Goal: Task Accomplishment & Management: Complete application form

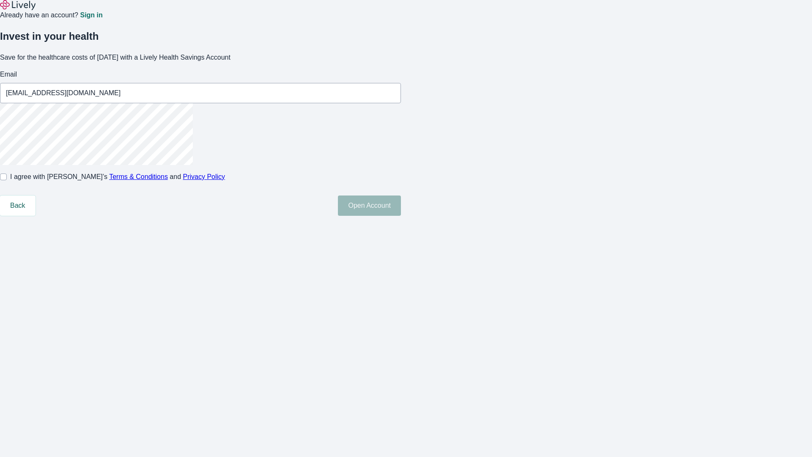
click at [7, 180] on input "I agree with Lively’s Terms & Conditions and Privacy Policy" at bounding box center [3, 176] width 7 height 7
checkbox input "true"
click at [401, 216] on button "Open Account" at bounding box center [369, 205] width 63 height 20
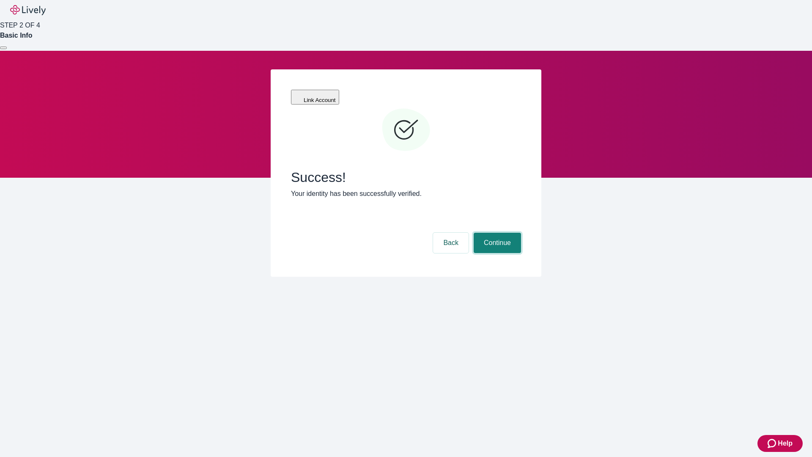
click at [496, 233] on button "Continue" at bounding box center [497, 243] width 47 height 20
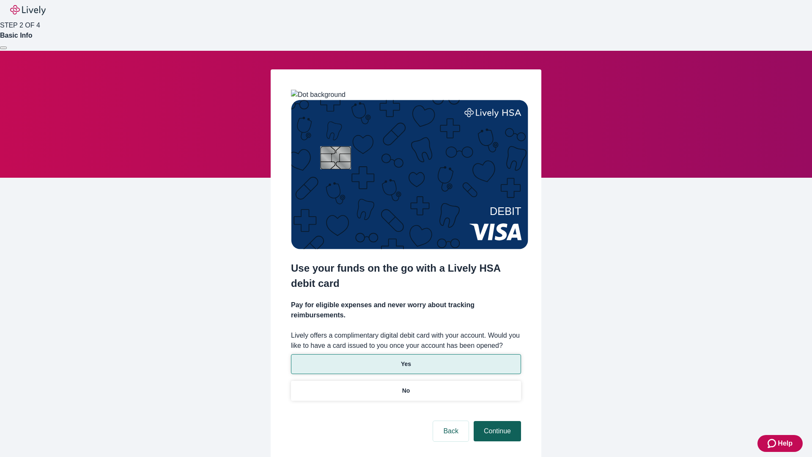
click at [406, 386] on p "No" at bounding box center [406, 390] width 8 height 9
click at [496, 421] on button "Continue" at bounding box center [497, 431] width 47 height 20
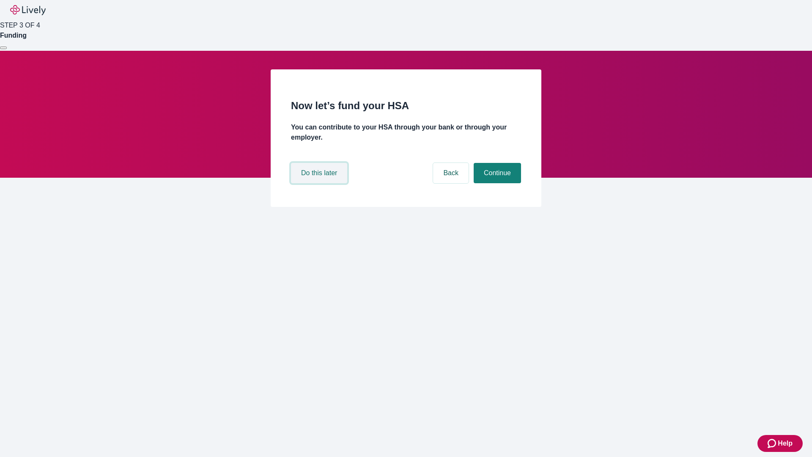
click at [320, 183] on button "Do this later" at bounding box center [319, 173] width 56 height 20
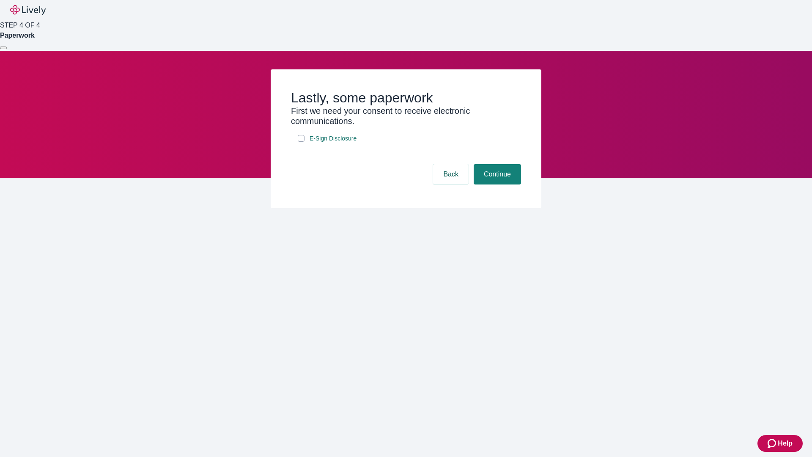
click at [301, 142] on input "E-Sign Disclosure" at bounding box center [301, 138] width 7 height 7
checkbox input "true"
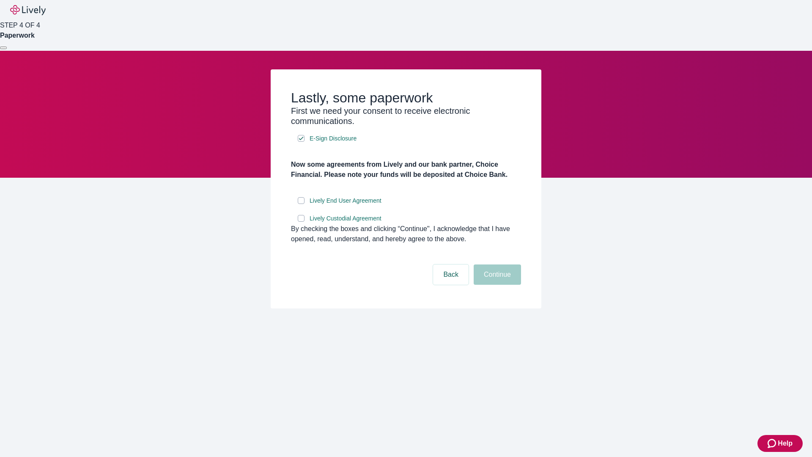
click at [301, 204] on input "Lively End User Agreement" at bounding box center [301, 200] width 7 height 7
checkbox input "true"
click at [301, 222] on input "Lively Custodial Agreement" at bounding box center [301, 218] width 7 height 7
checkbox input "true"
click at [496, 285] on button "Continue" at bounding box center [497, 274] width 47 height 20
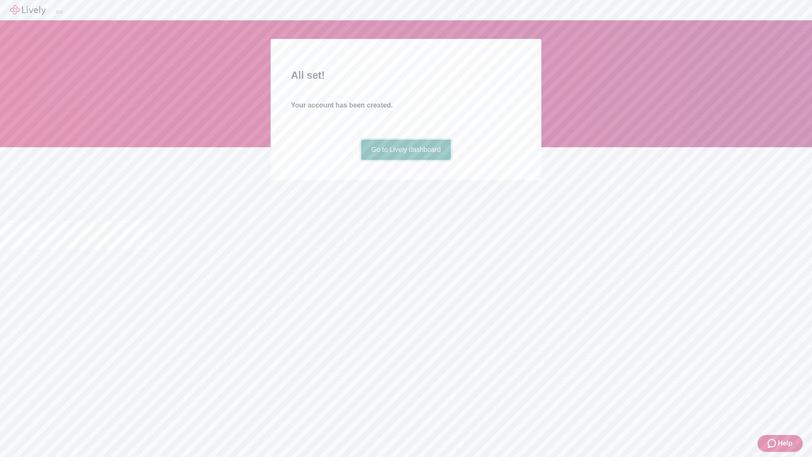
click at [406, 160] on link "Go to Lively dashboard" at bounding box center [406, 150] width 90 height 20
